Goal: Information Seeking & Learning: Compare options

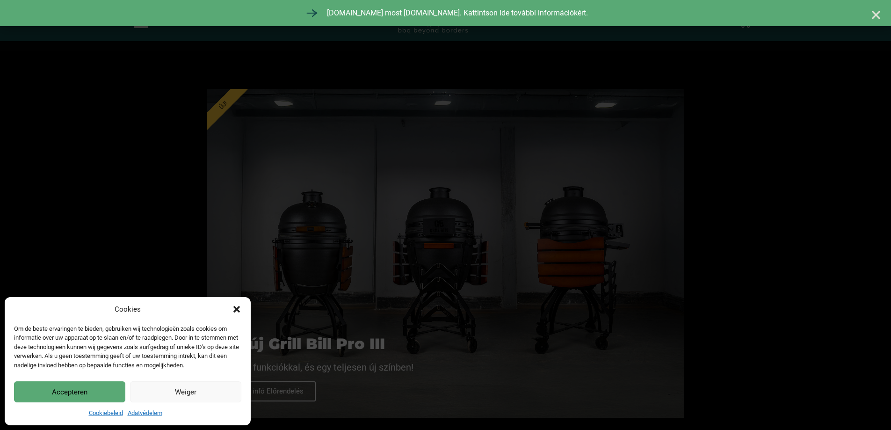
scroll to position [421, 0]
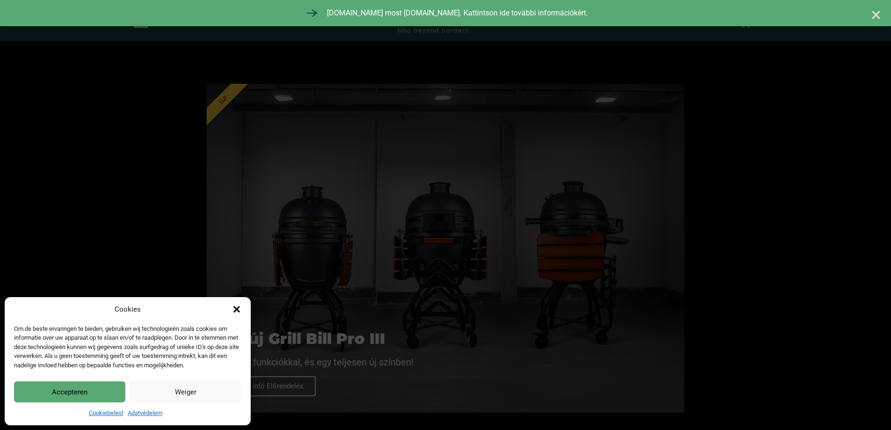
click at [91, 395] on button "Accepteren" at bounding box center [69, 391] width 111 height 21
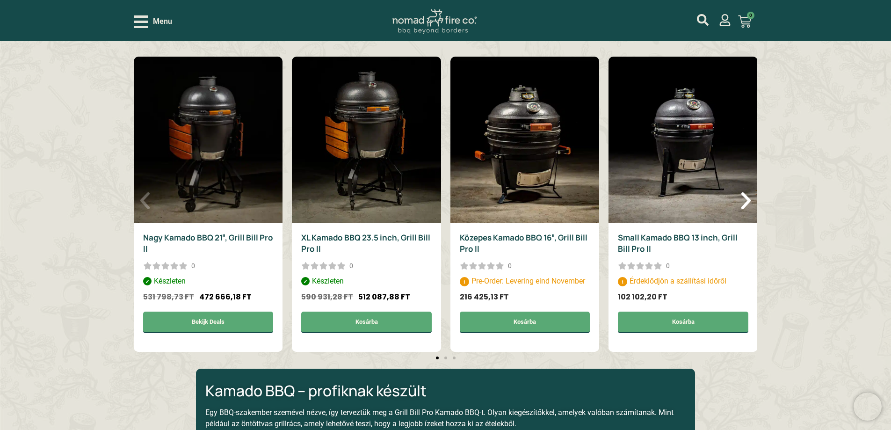
scroll to position [889, 0]
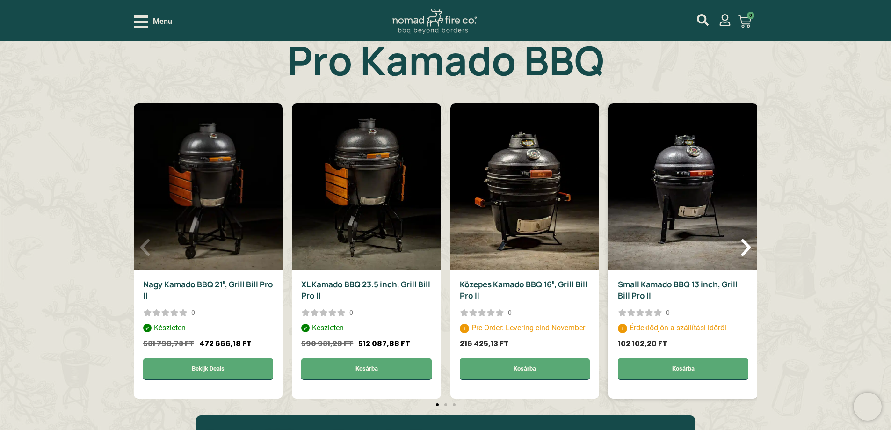
click at [645, 208] on img "4 / 6" at bounding box center [683, 186] width 149 height 167
click at [750, 246] on icon "Next slide" at bounding box center [746, 247] width 9 height 17
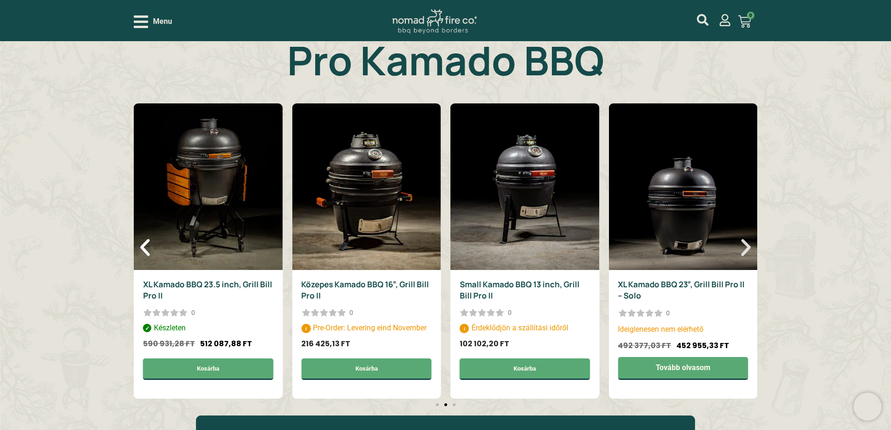
scroll to position [889, 0]
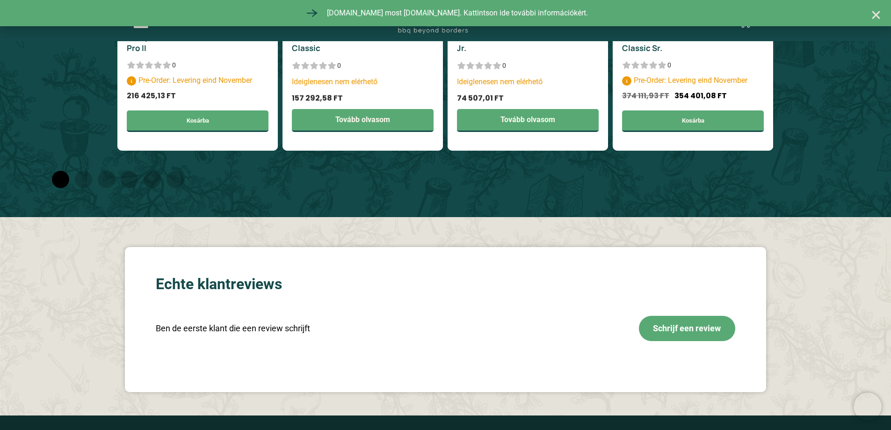
scroll to position [3135, 0]
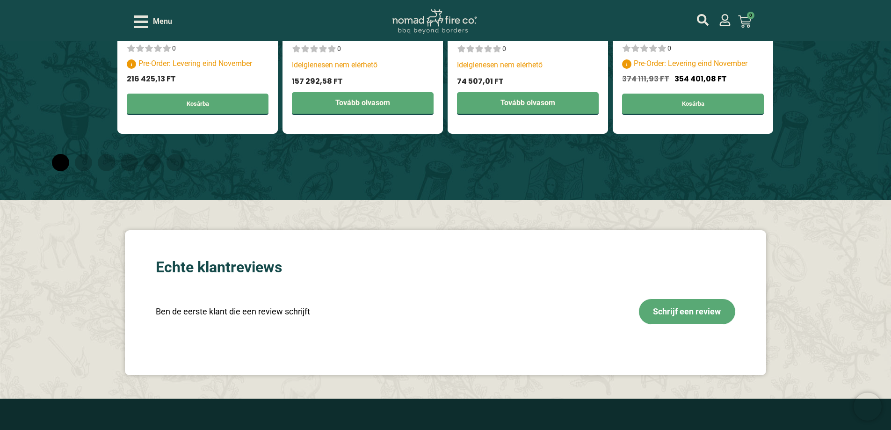
scroll to position [3132, 0]
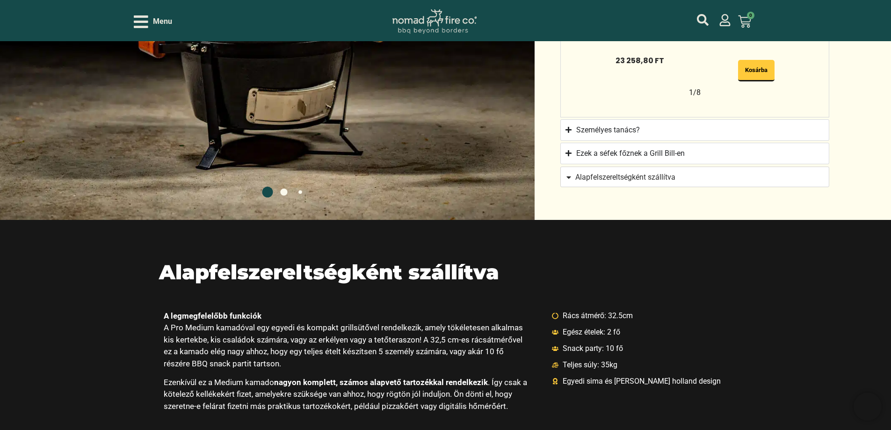
scroll to position [936, 0]
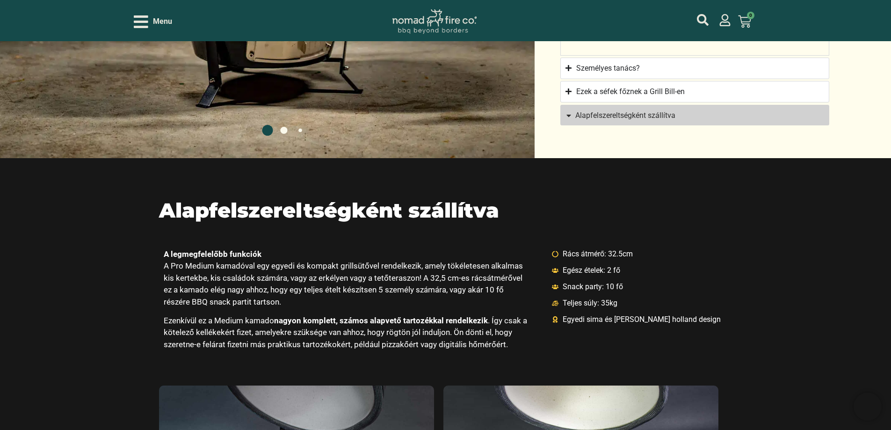
click at [568, 114] on icon "bekijk accessoires" at bounding box center [568, 115] width 7 height 7
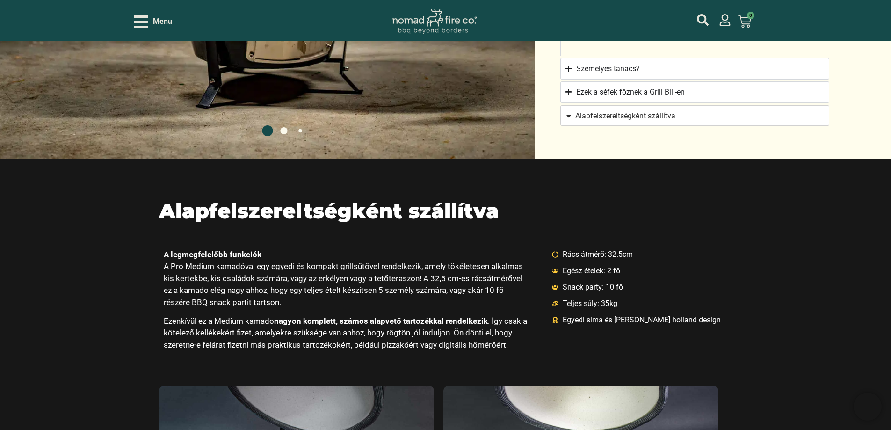
scroll to position [936, 0]
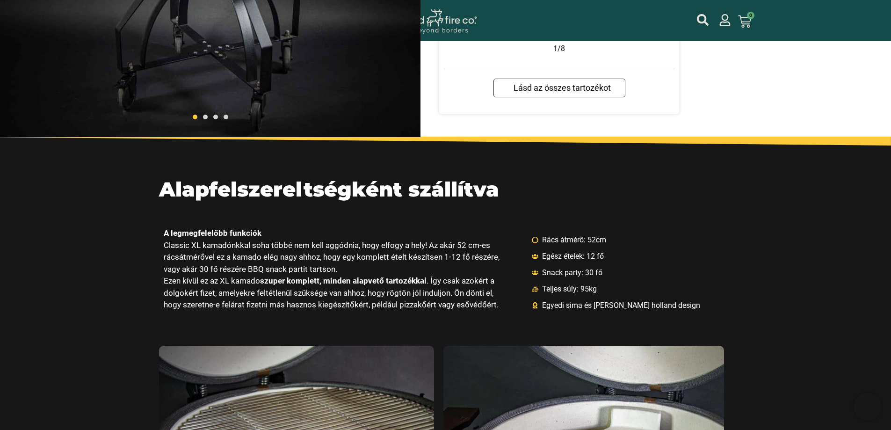
scroll to position [749, 0]
